Goal: Information Seeking & Learning: Learn about a topic

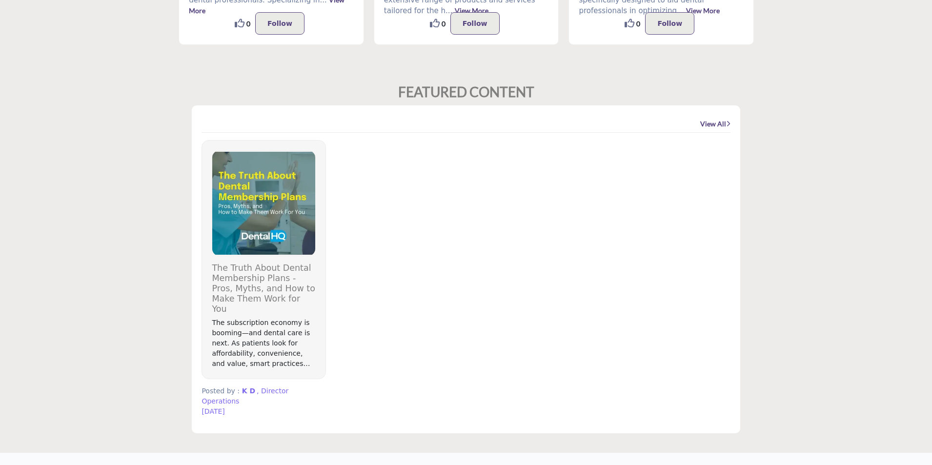
scroll to position [488, 0]
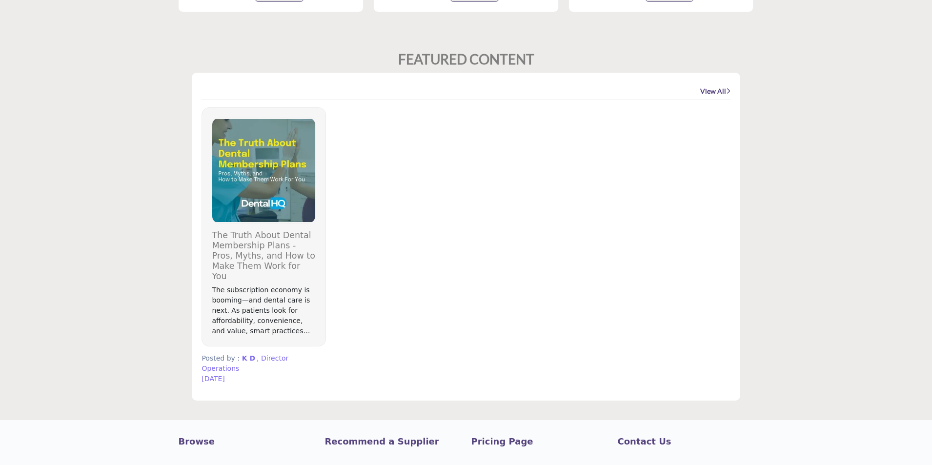
click at [700, 91] on link "View All" at bounding box center [715, 91] width 30 height 10
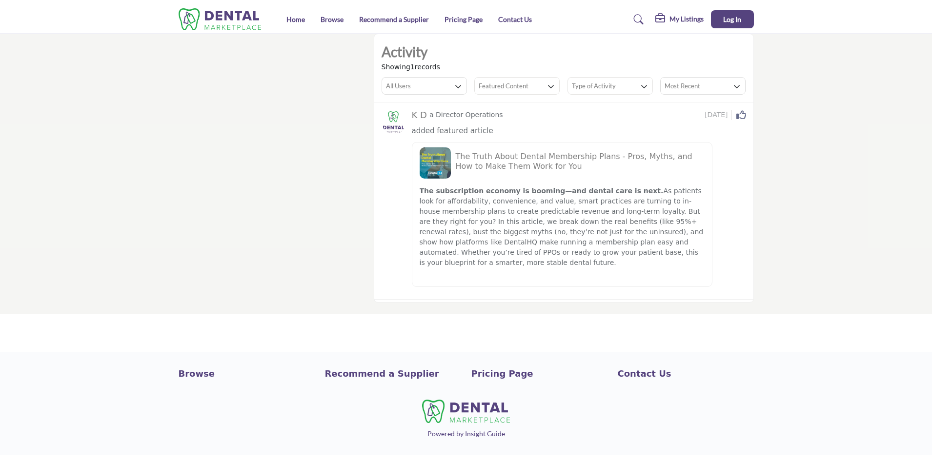
click at [504, 161] on h5 "The Truth About Dental Membership Plans - Pros, Myths, and How to Make Them Wor…" at bounding box center [580, 161] width 249 height 19
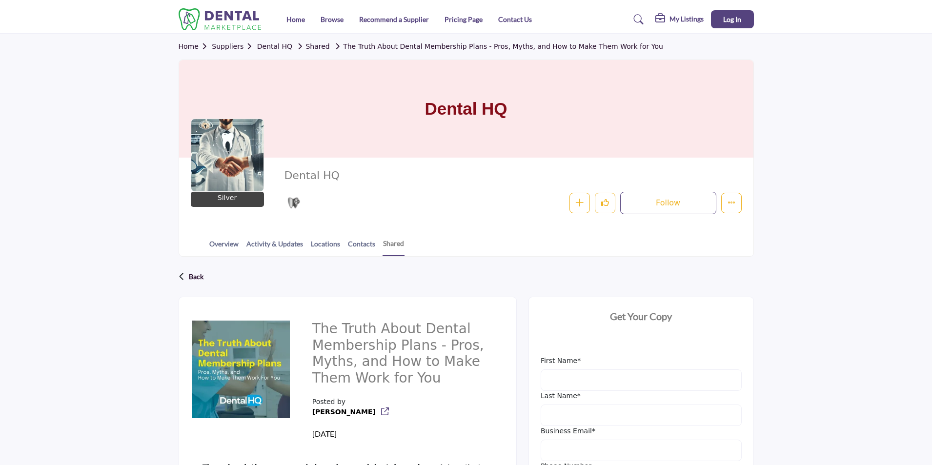
click at [392, 243] on link "Shared" at bounding box center [393, 247] width 22 height 18
